Goal: Find contact information: Find contact information

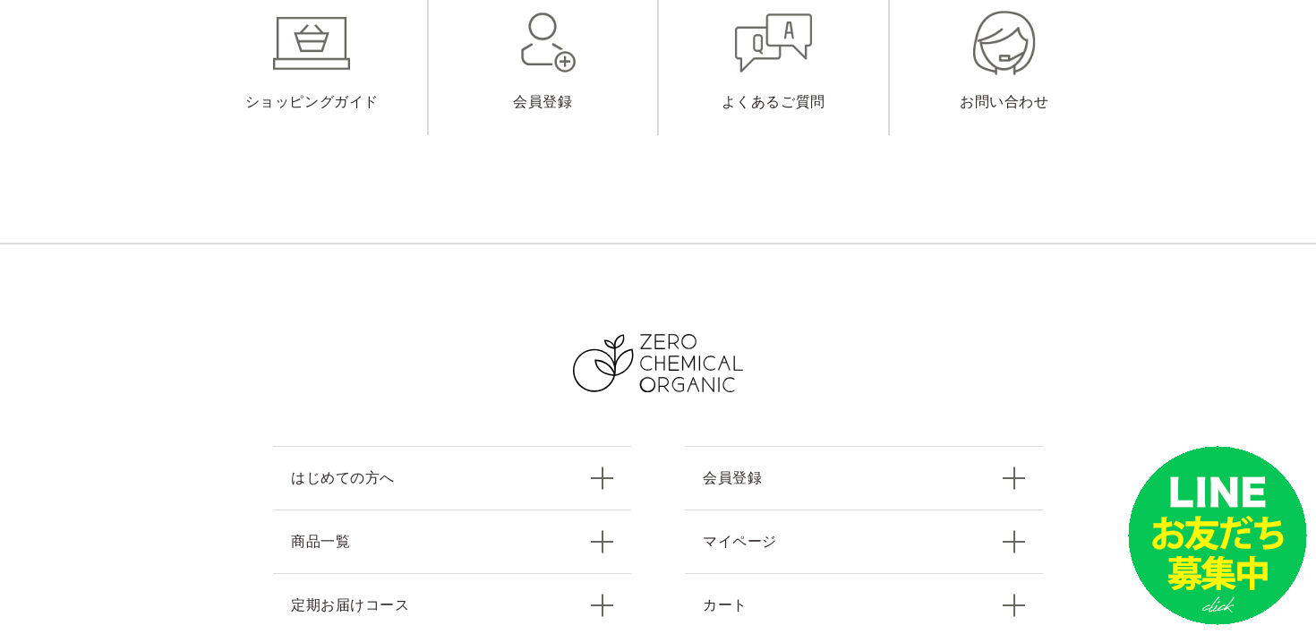
scroll to position [7993, 0]
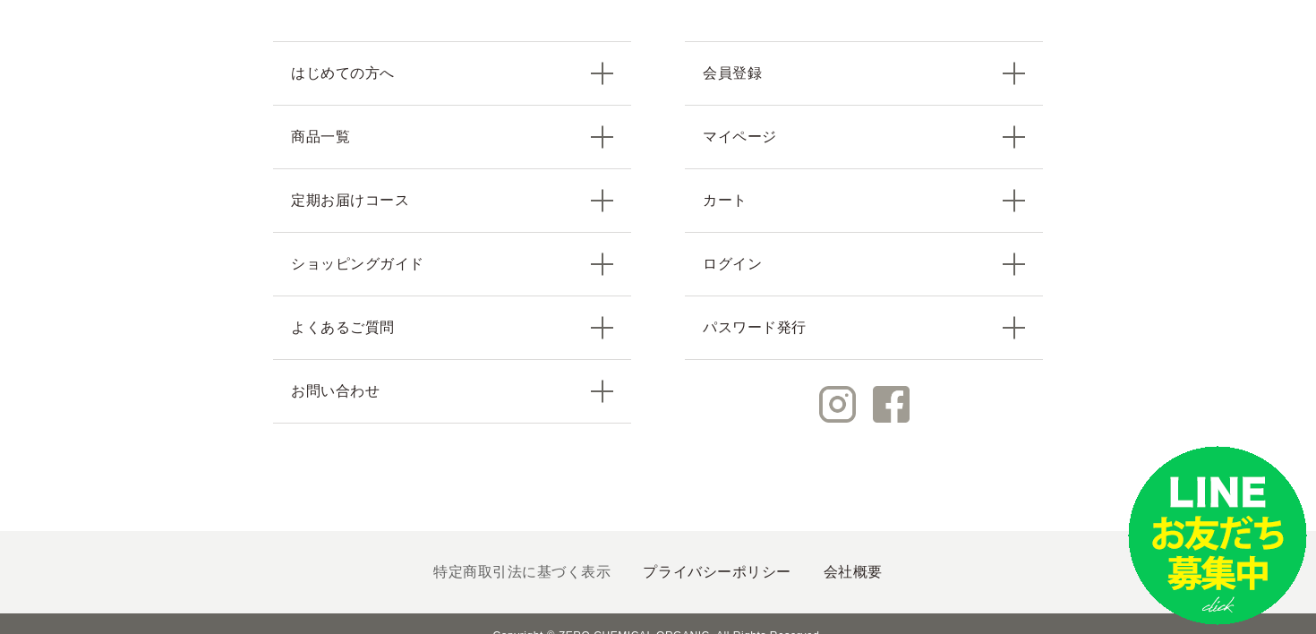
click at [562, 564] on link "特定商取引法に基づく表示" at bounding box center [521, 571] width 177 height 15
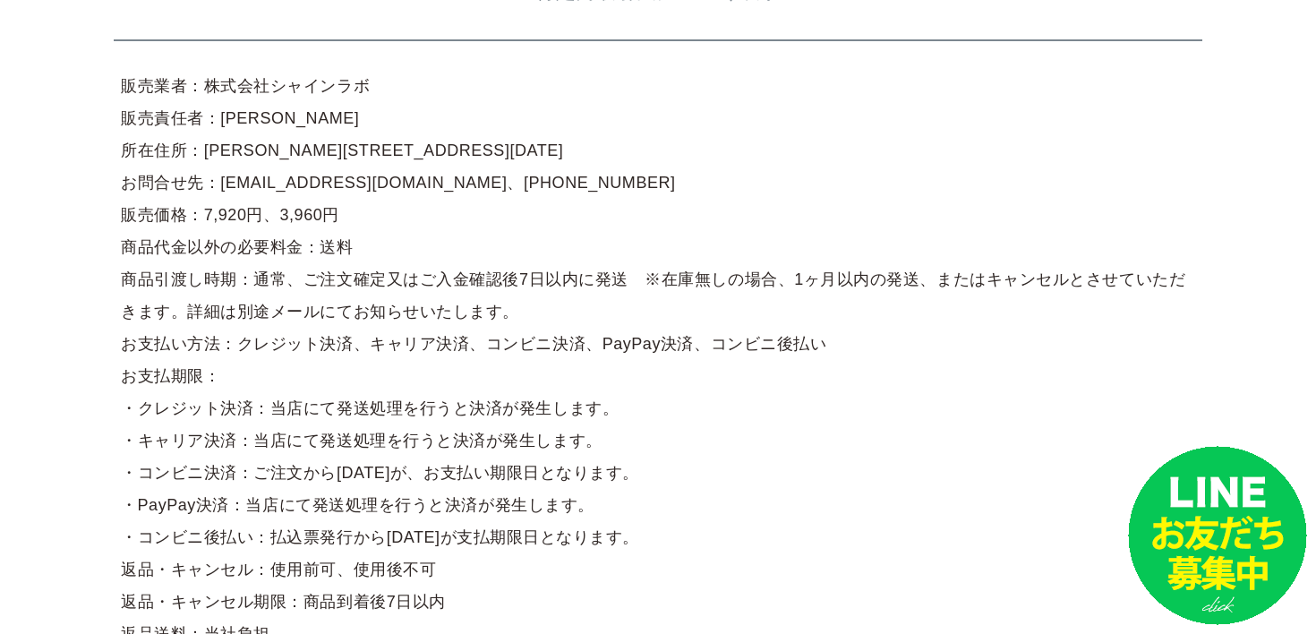
scroll to position [158, 0]
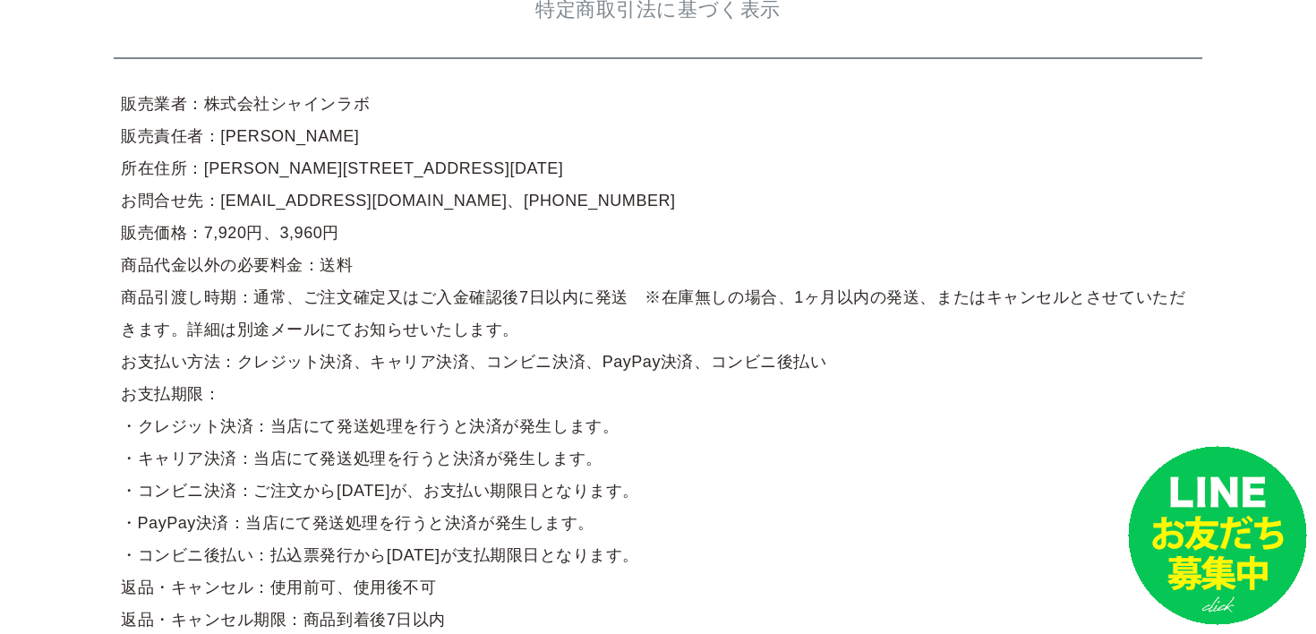
drag, startPoint x: 199, startPoint y: 101, endPoint x: 444, endPoint y: 98, distance: 245.4
click at [444, 98] on article "販売業者：株式会社シャインラボ 販売責任者：[PERSON_NAME] 所在住所：[PERSON_NAME][STREET_ADDRESS][DATE] お問…" at bounding box center [658, 378] width 1089 height 595
copy article "株式会社シャインラボ"
drag, startPoint x: 213, startPoint y: 133, endPoint x: 244, endPoint y: 133, distance: 30.5
click at [244, 133] on article "販売業者：株式会社シャインラボ 販売責任者：[PERSON_NAME] 所在住所：[PERSON_NAME][STREET_ADDRESS][DATE] お問…" at bounding box center [658, 378] width 1089 height 595
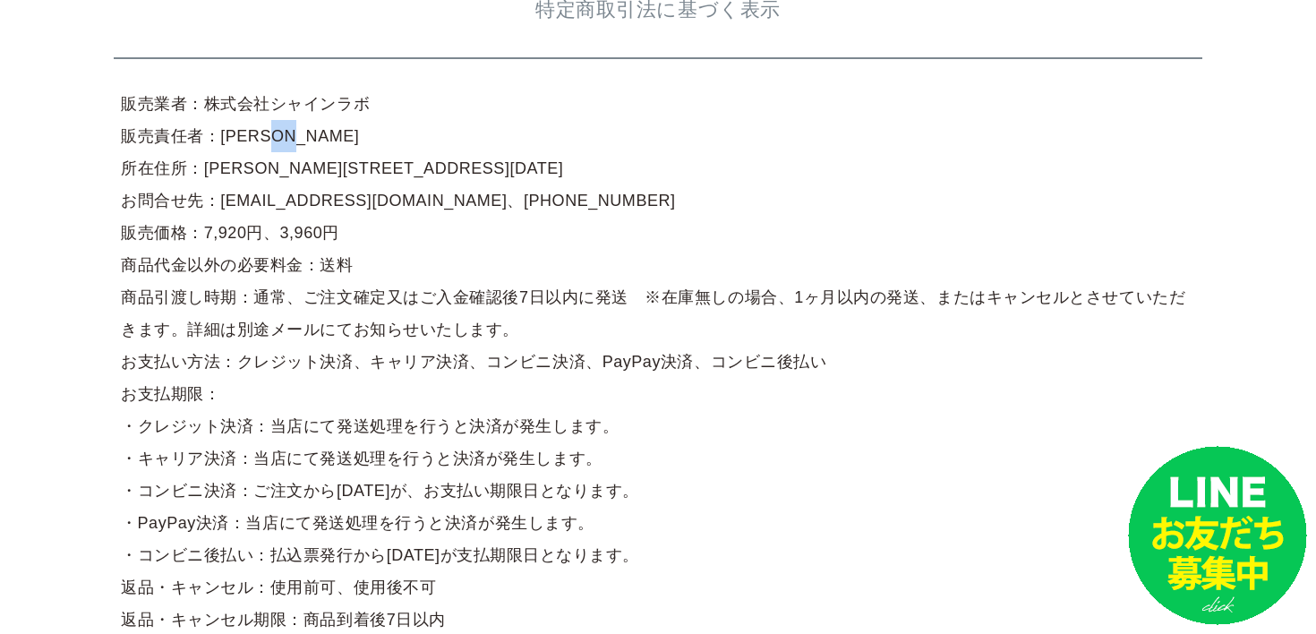
copy article "[PERSON_NAME]"
drag, startPoint x: 426, startPoint y: 200, endPoint x: 561, endPoint y: 199, distance: 135.2
click at [561, 199] on article "販売業者：株式会社シャインラボ 販売責任者：[PERSON_NAME] 所在住所：[PERSON_NAME][STREET_ADDRESS][DATE] お問…" at bounding box center [658, 378] width 1089 height 595
copy article "[PHONE_NUMBER]"
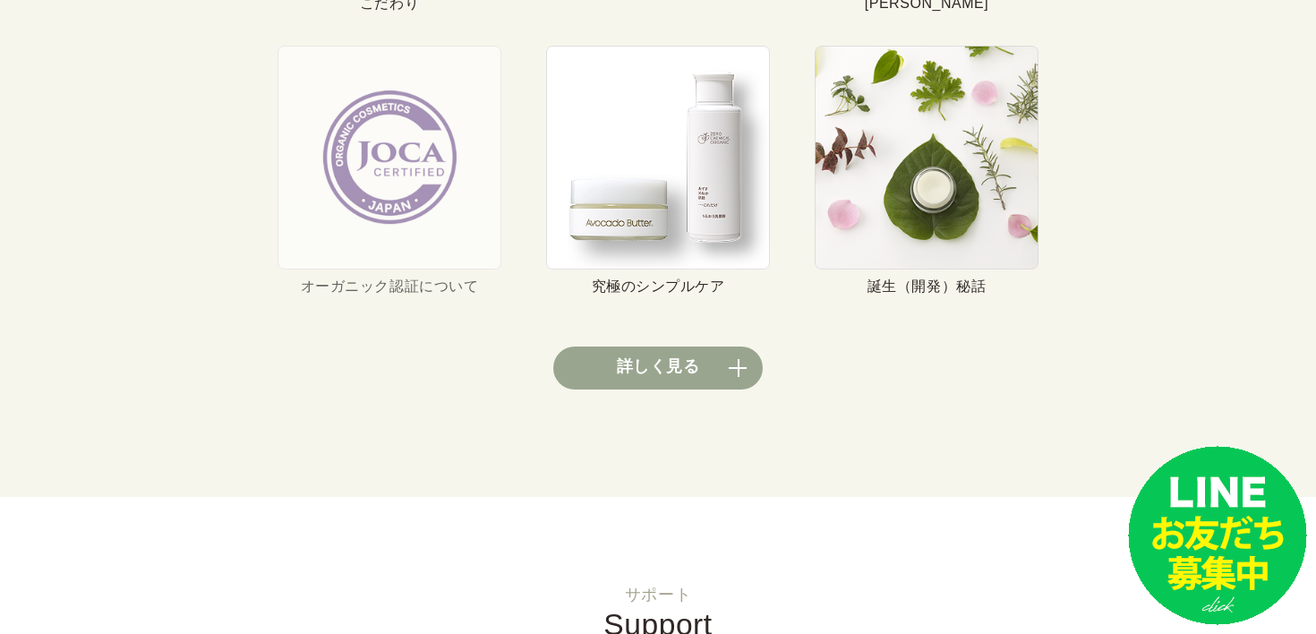
scroll to position [6623, 0]
